Goal: Transaction & Acquisition: Purchase product/service

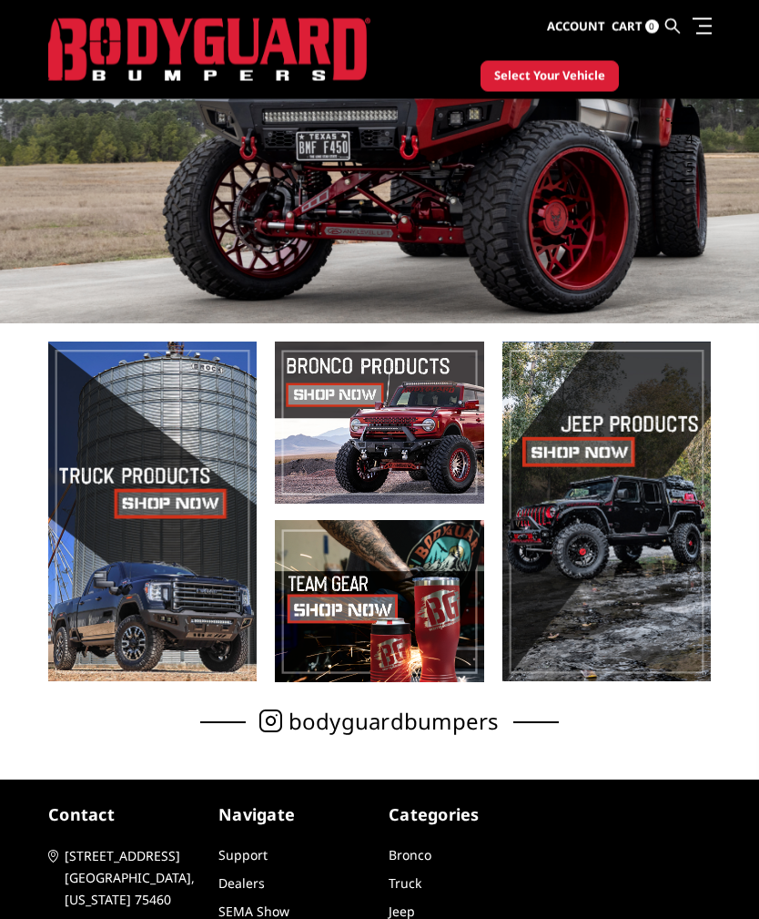
scroll to position [175, 0]
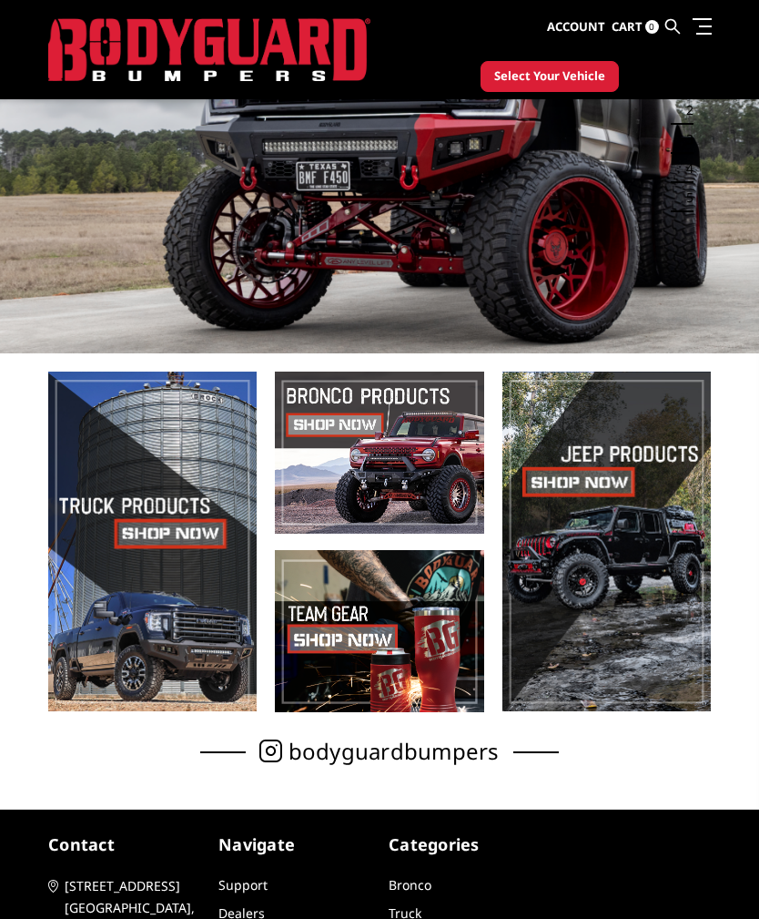
click at [131, 511] on span at bounding box center [152, 541] width 209 height 340
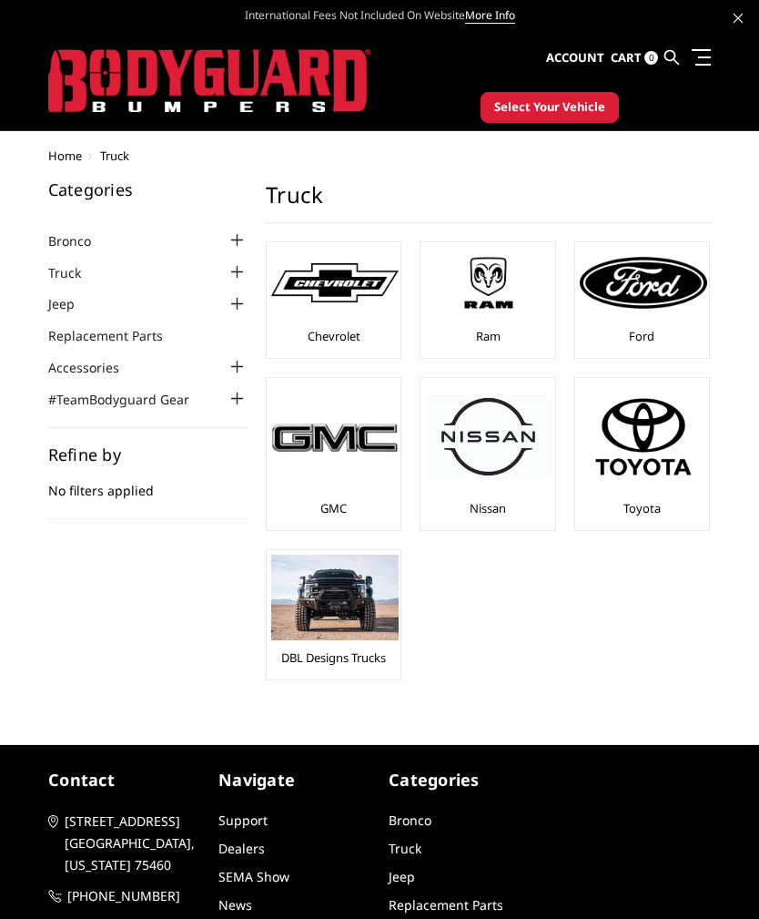
click at [621, 308] on img at bounding box center [643, 282] width 127 height 51
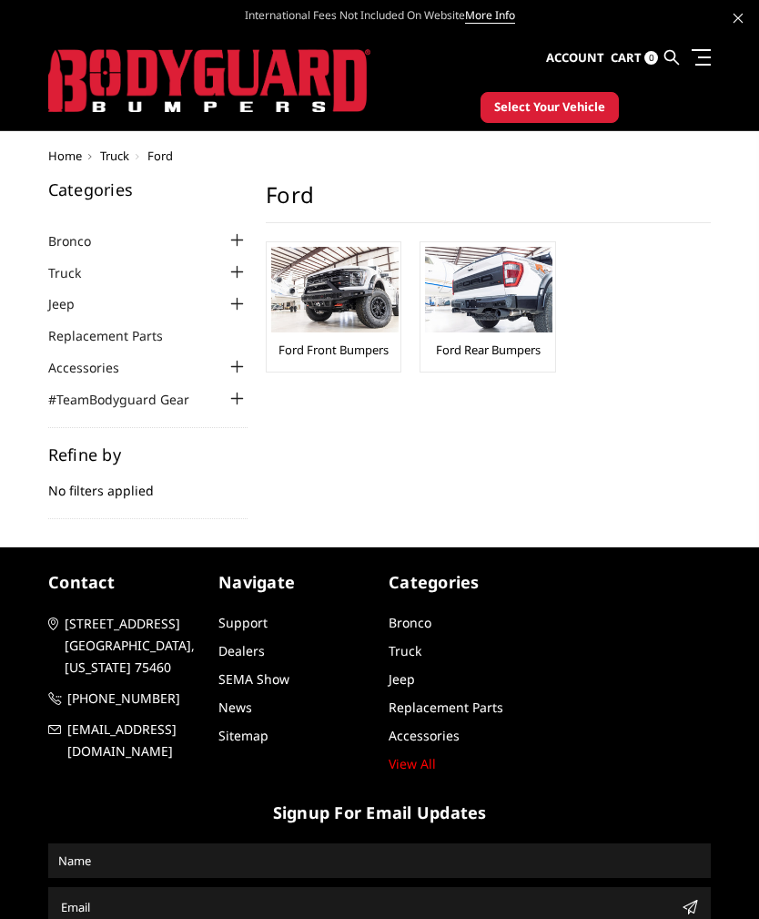
click at [307, 331] on img at bounding box center [334, 290] width 127 height 86
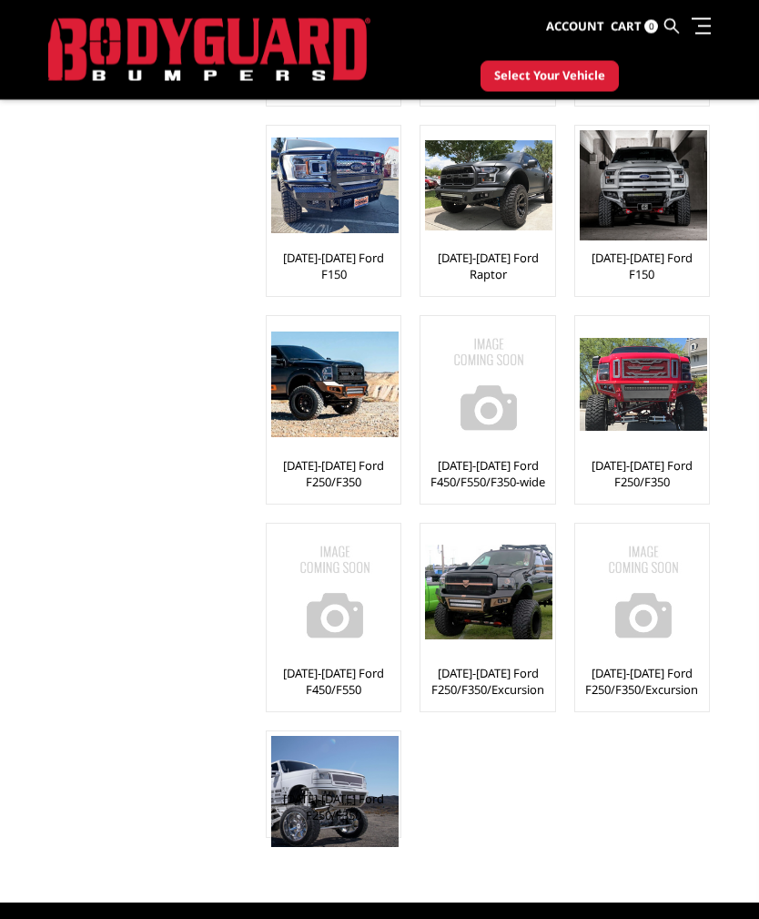
scroll to position [464, 0]
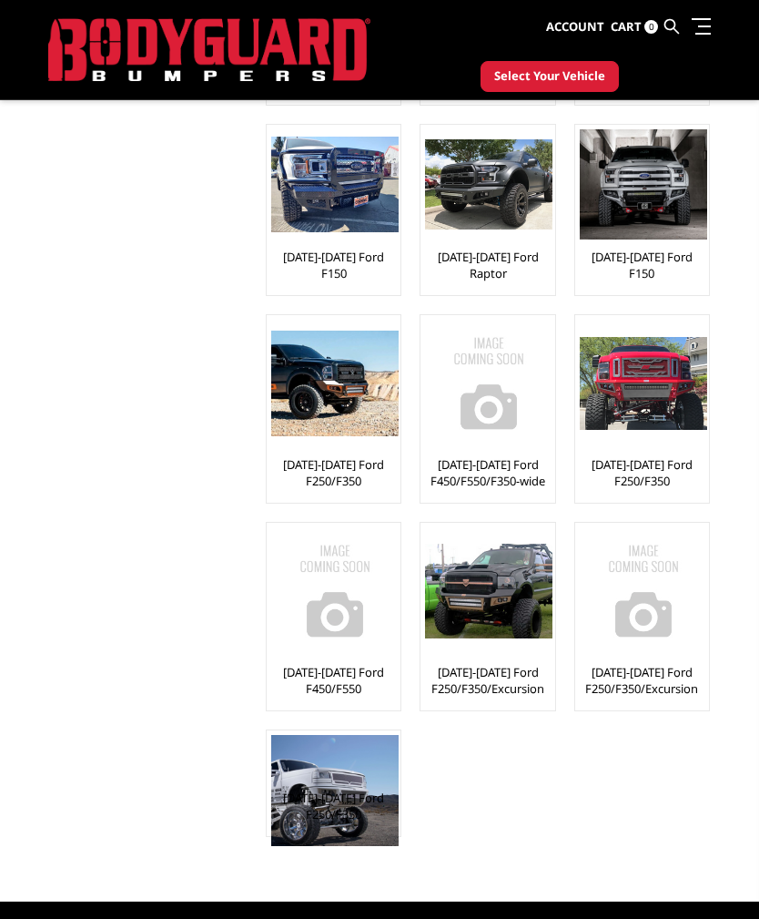
click at [310, 433] on img at bounding box center [334, 384] width 127 height 106
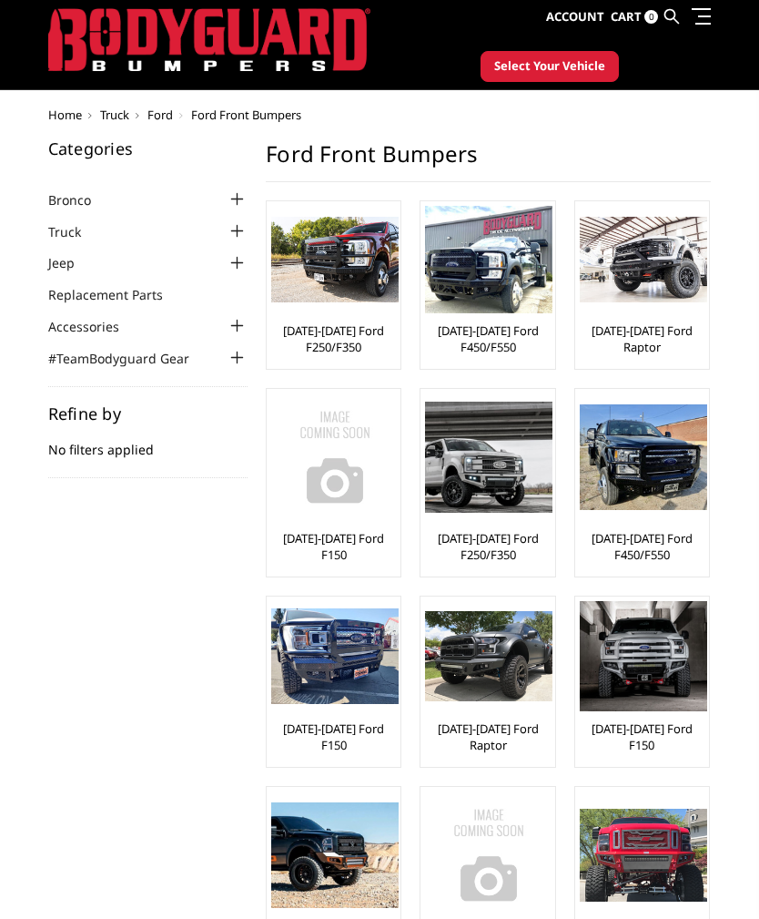
scroll to position [37, 0]
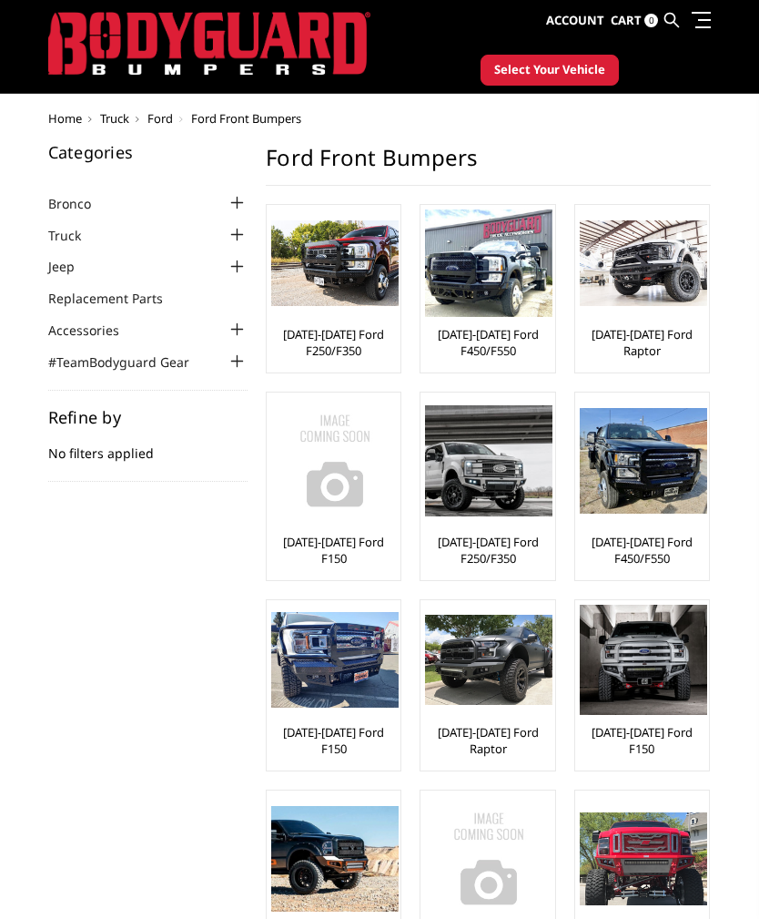
click at [302, 467] on img at bounding box center [334, 460] width 127 height 127
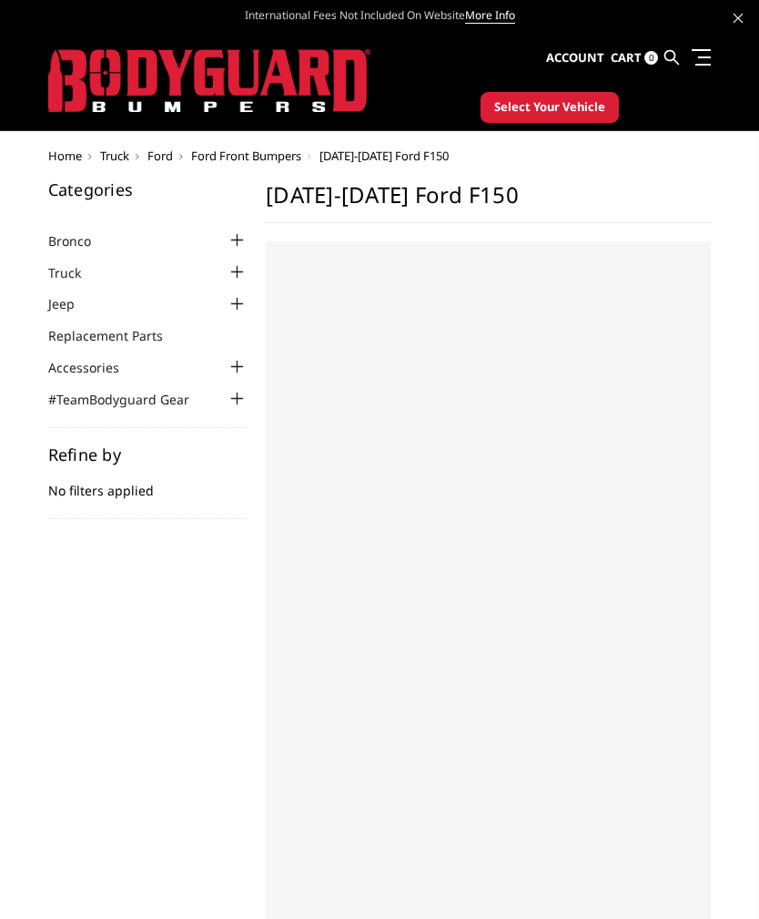
select select "US"
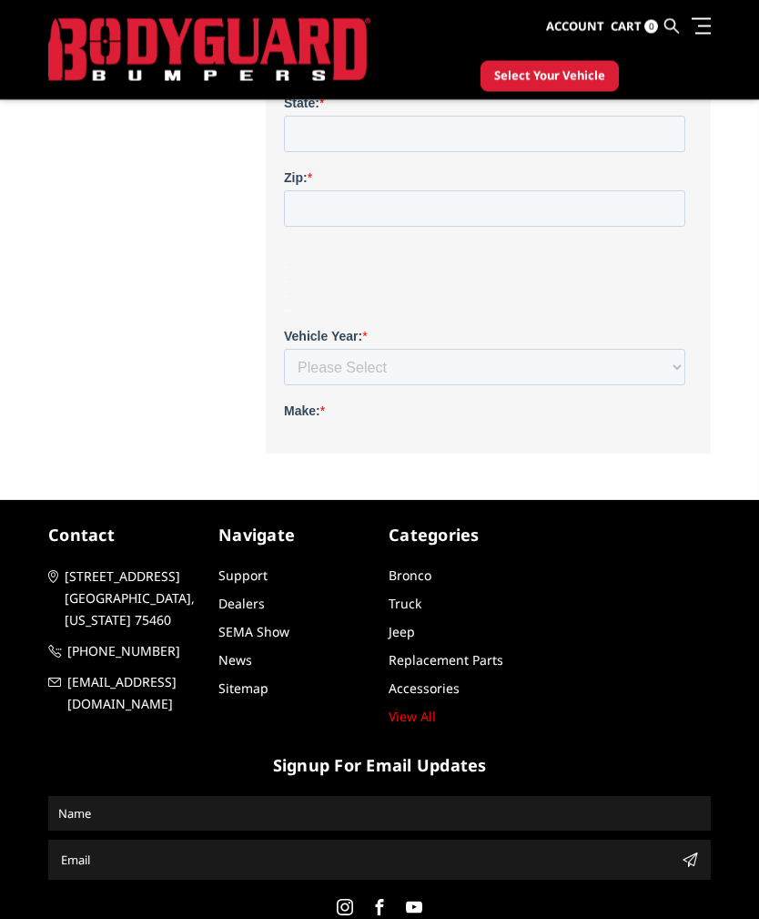
scroll to position [941, 0]
